Goal: Browse casually: Explore the website without a specific task or goal

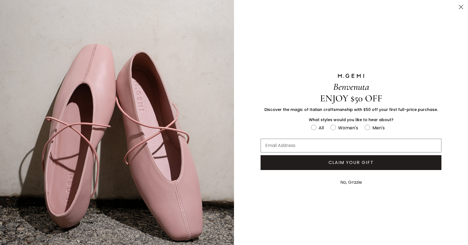
click at [457, 4] on circle "Close dialog" at bounding box center [461, 6] width 9 height 9
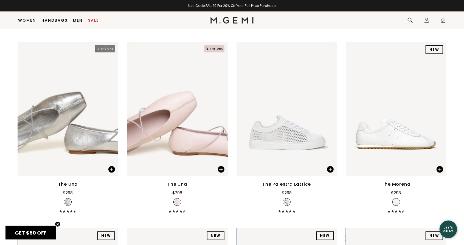
scroll to position [637, 0]
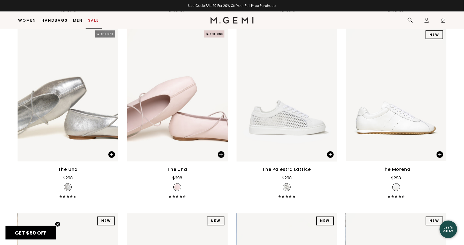
click at [92, 19] on link "Sale" at bounding box center [93, 20] width 11 height 4
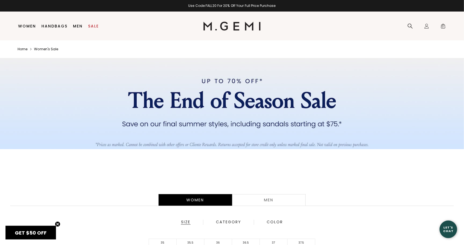
click at [192, 198] on div "Women" at bounding box center [194, 200] width 73 height 12
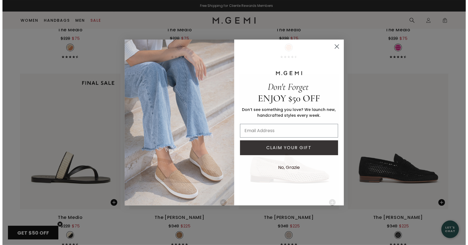
scroll to position [1338, 0]
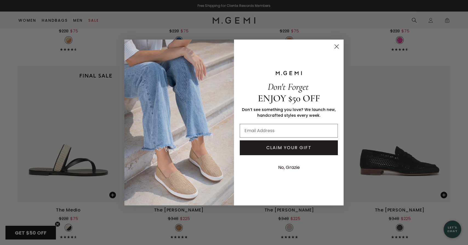
click at [337, 48] on icon "Close dialog" at bounding box center [337, 47] width 10 height 10
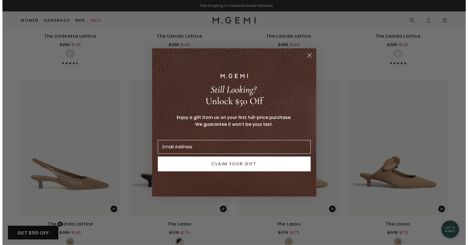
scroll to position [1898, 0]
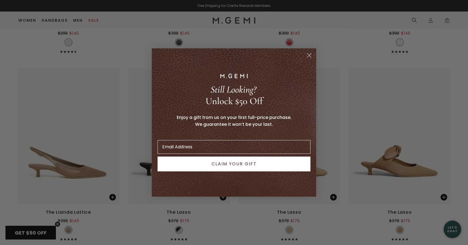
drag, startPoint x: 466, startPoint y: 154, endPoint x: 466, endPoint y: 166, distance: 12.1
click at [309, 57] on circle "Close dialog" at bounding box center [309, 55] width 9 height 9
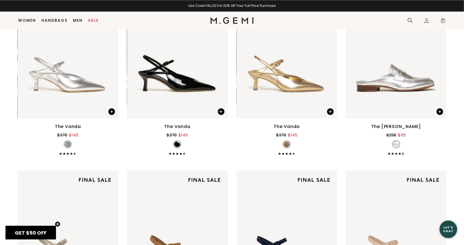
scroll to position [2156, 0]
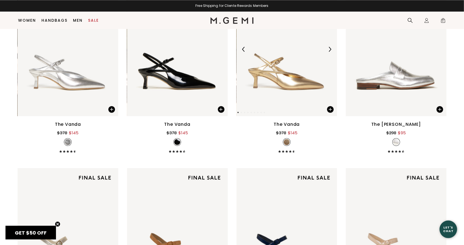
click at [286, 81] on img at bounding box center [286, 49] width 101 height 134
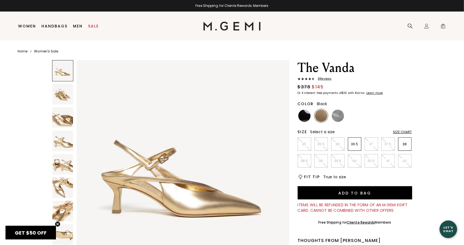
click at [302, 113] on img at bounding box center [304, 115] width 12 height 12
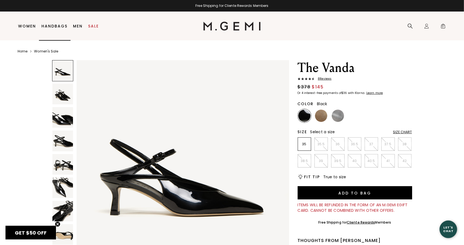
click at [54, 25] on link "Handbags" at bounding box center [55, 26] width 26 height 4
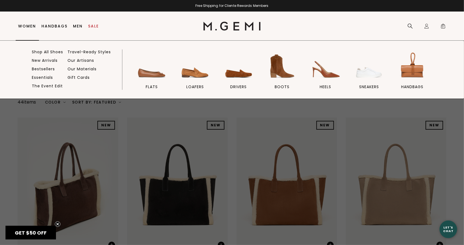
click at [26, 24] on link "Women" at bounding box center [27, 26] width 18 height 4
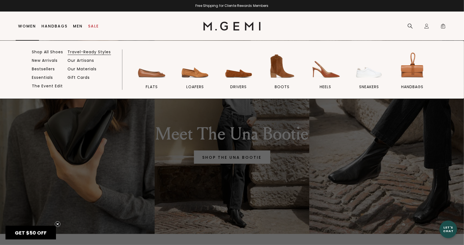
click at [78, 52] on link "Travel-Ready Styles" at bounding box center [89, 51] width 43 height 5
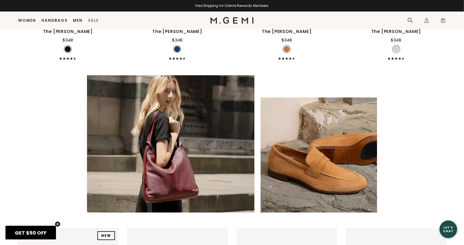
scroll to position [2764, 0]
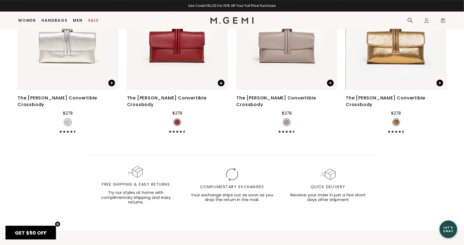
scroll to position [4014, 0]
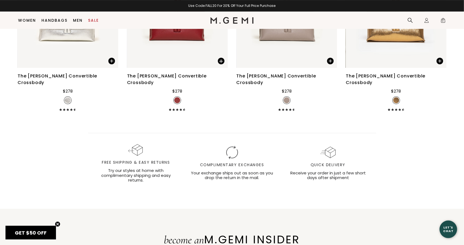
click at [450, 228] on div "become an M.GEMI INSIDER → Submit" at bounding box center [232, 245] width 464 height 35
